Goal: Complete application form

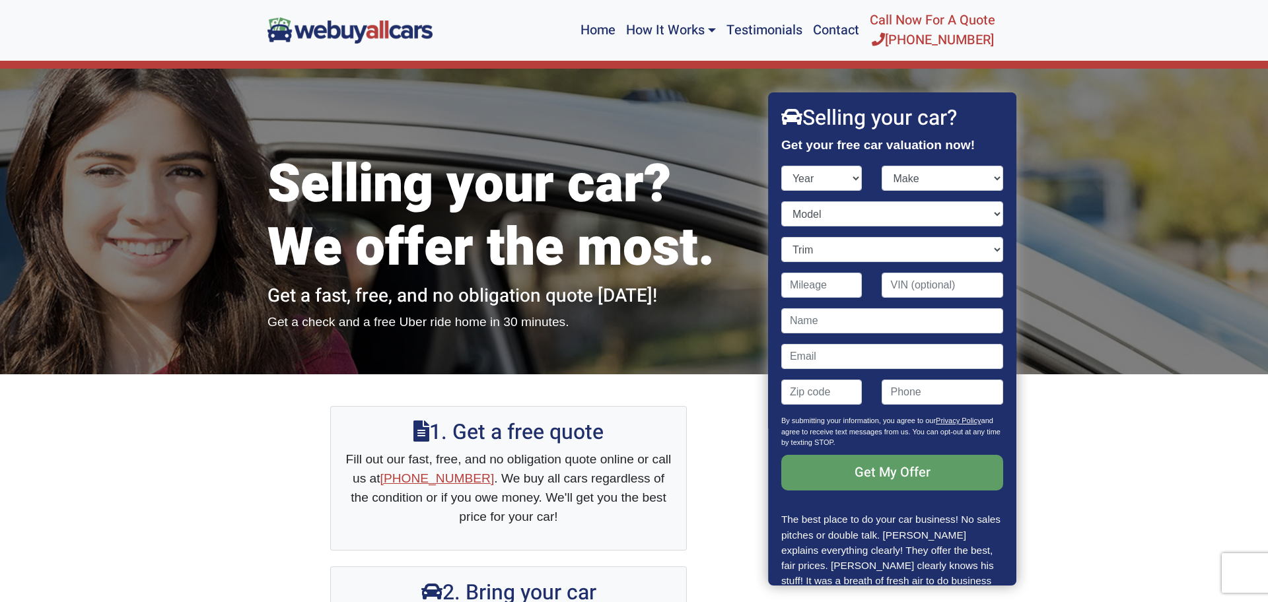
select select "2018"
click at [1001, 176] on select "Make" at bounding box center [944, 178] width 122 height 25
select select "Kia"
click at [1002, 212] on select "Model Cadenza Forte K900 Niro Niro Plug-In Hybrid Optima Optima Hybrid Optima P…" at bounding box center [893, 213] width 222 height 25
select select "Forte"
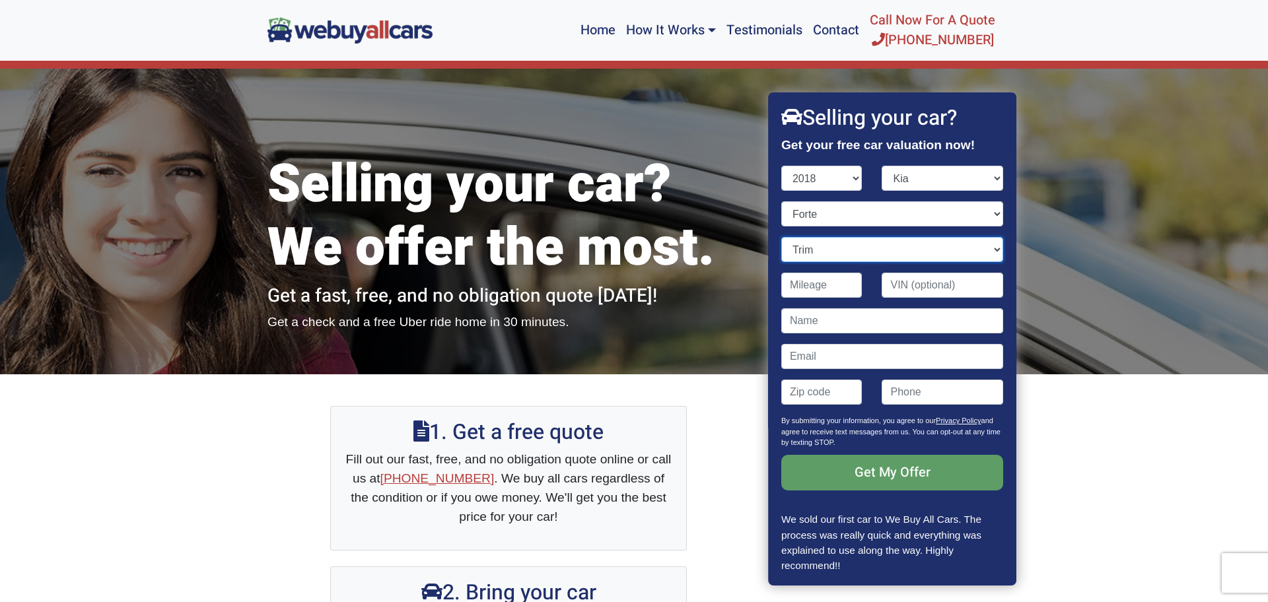
click at [998, 250] on select "Trim EX 4dr Hatchback (2.0L 4cyl) EX 4dr Sedan (2.0L 4cyl) LX 4dr Hatchback (2.…" at bounding box center [893, 249] width 222 height 25
select select "EX 4dr Sedan (2.0L 4cyl)"
click at [845, 289] on input "Contact form" at bounding box center [822, 285] width 81 height 25
type input "102,000"
click at [976, 288] on input "Contact form" at bounding box center [944, 285] width 122 height 25
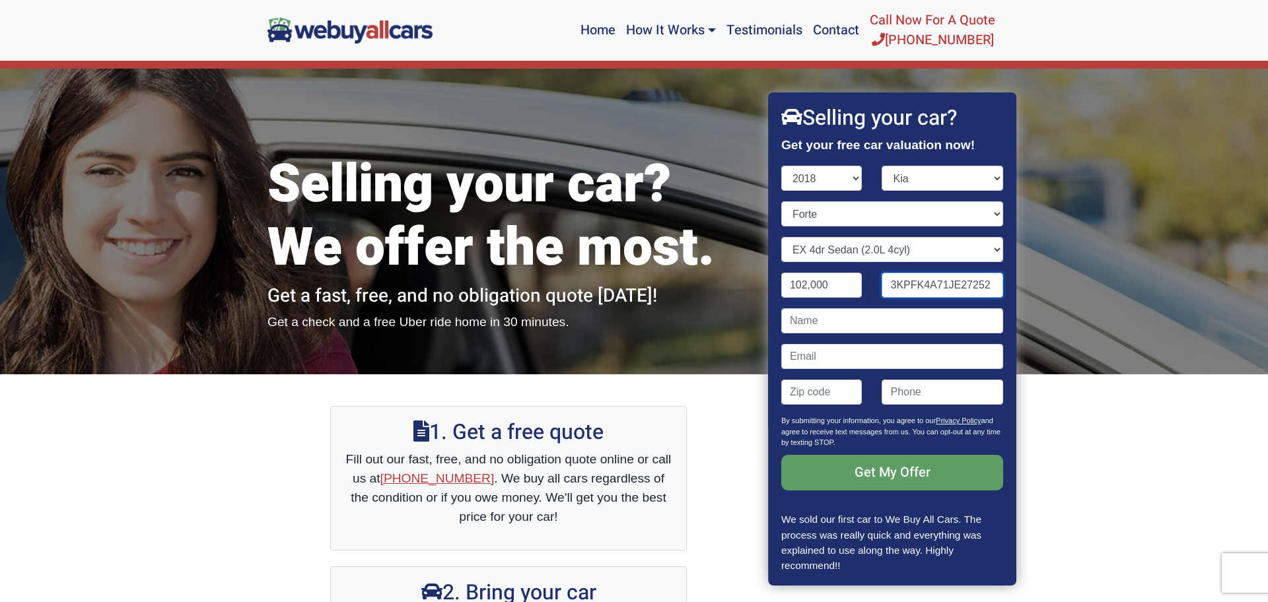
type input "3KPFK4A71JE27252"
click at [860, 322] on input "Contact form" at bounding box center [893, 321] width 222 height 25
type input "[PERSON_NAME]"
type input "[EMAIL_ADDRESS][DOMAIN_NAME]"
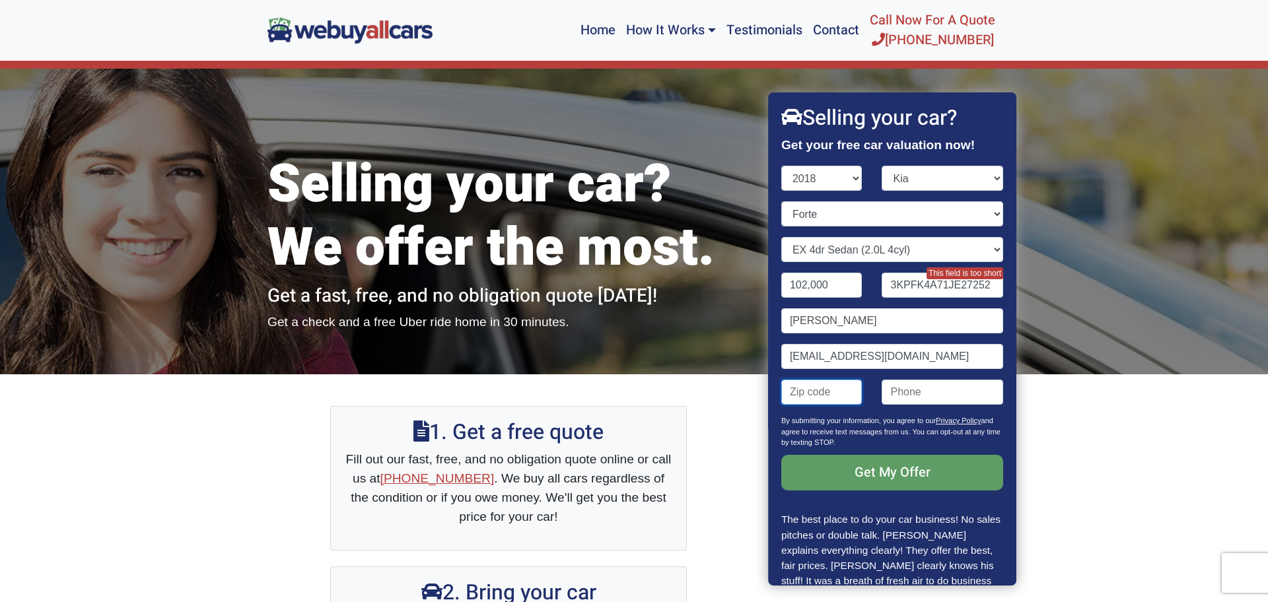
type input "08053"
type input "8562969778"
click at [917, 359] on input "[EMAIL_ADDRESS][DOMAIN_NAME]" at bounding box center [893, 356] width 222 height 25
type input "j"
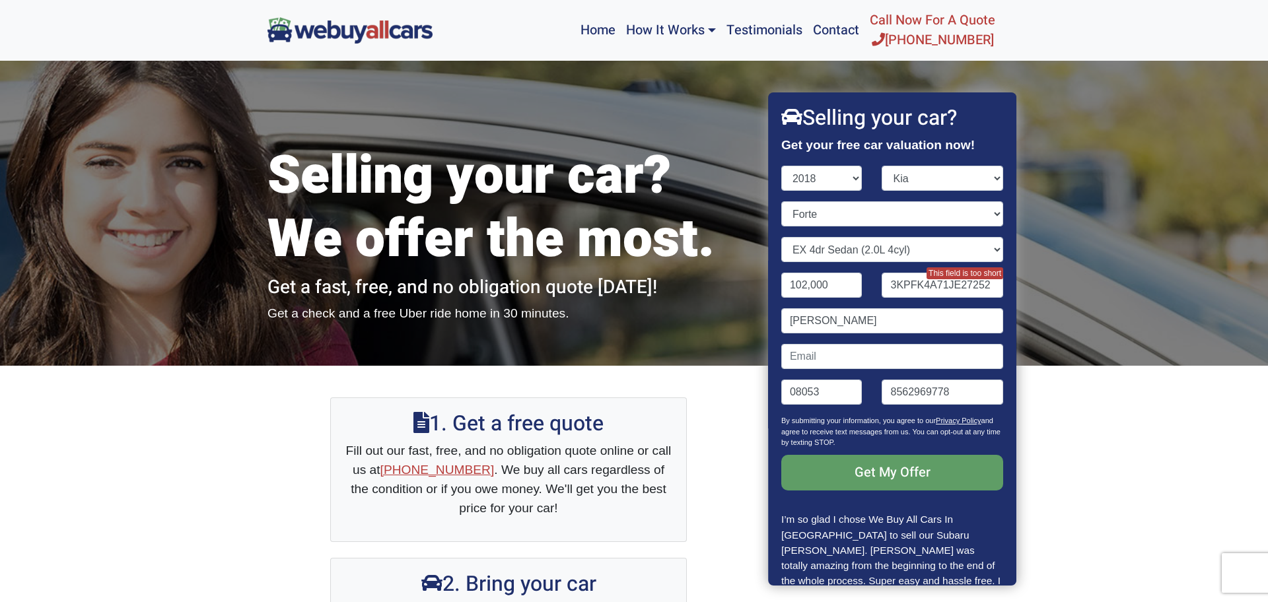
click at [1128, 207] on div "Selling your car? We offer the most. Get a fast, free, and no obligation quote …" at bounding box center [634, 212] width 1268 height 305
